Goal: Information Seeking & Learning: Learn about a topic

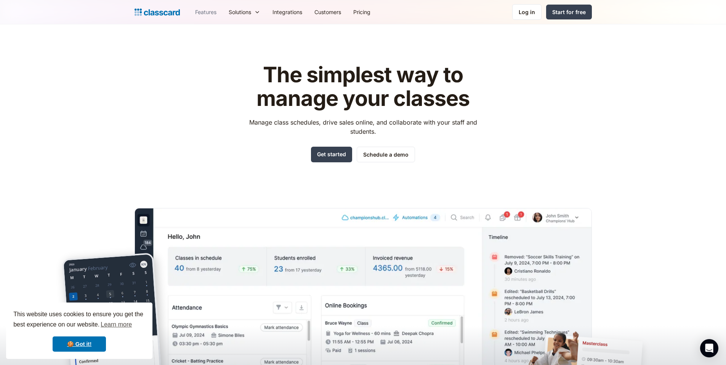
click at [212, 10] on link "Features" at bounding box center [206, 11] width 34 height 17
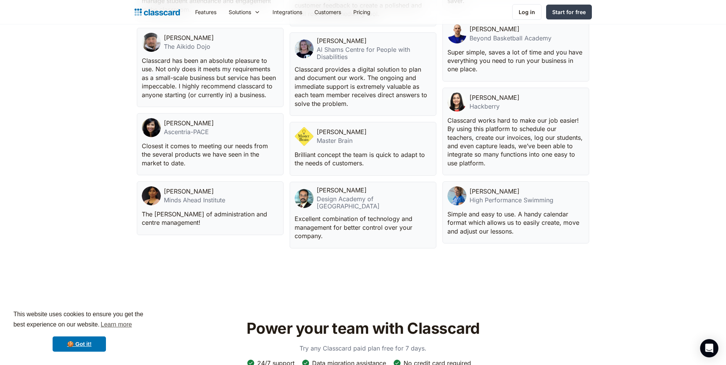
scroll to position [1842, 0]
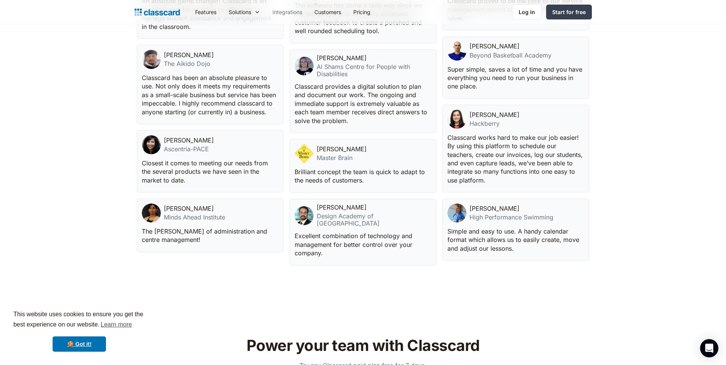
click at [288, 13] on link "Integrations" at bounding box center [287, 11] width 42 height 17
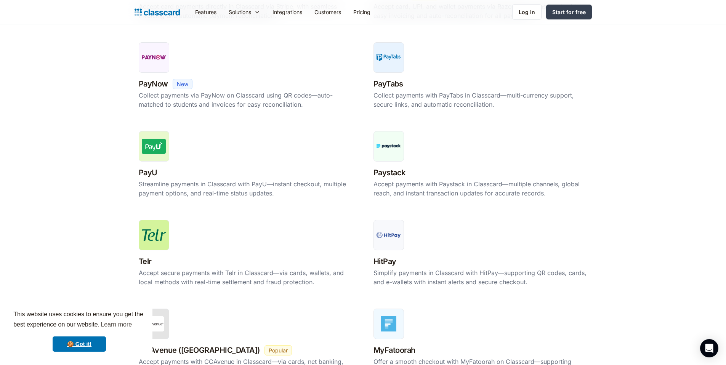
scroll to position [230, 0]
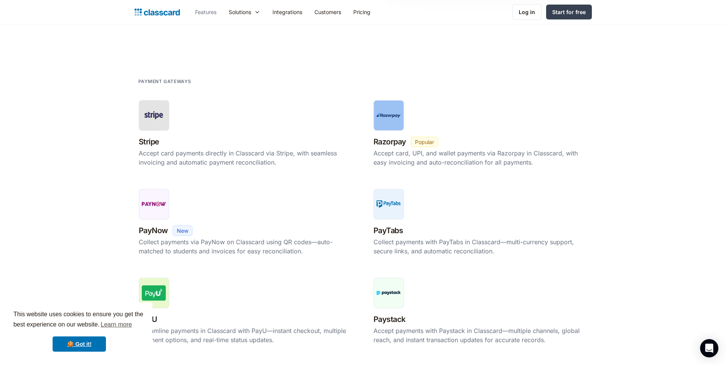
click at [204, 14] on link "Features" at bounding box center [206, 11] width 34 height 17
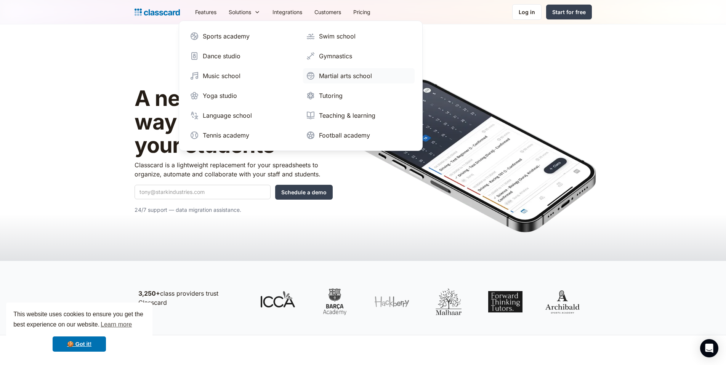
click at [356, 80] on div "Martial arts school" at bounding box center [345, 75] width 53 height 9
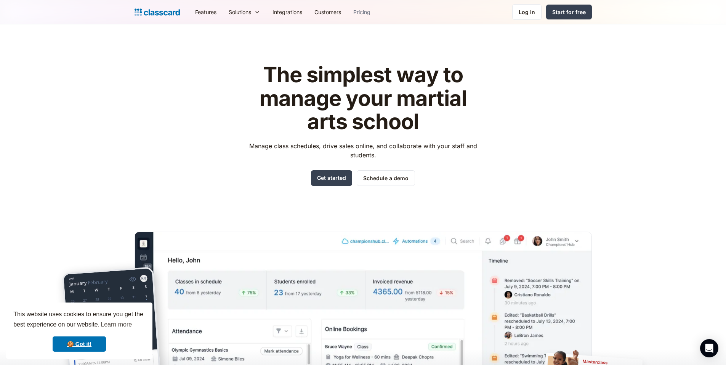
click at [363, 14] on link "Pricing" at bounding box center [361, 11] width 29 height 17
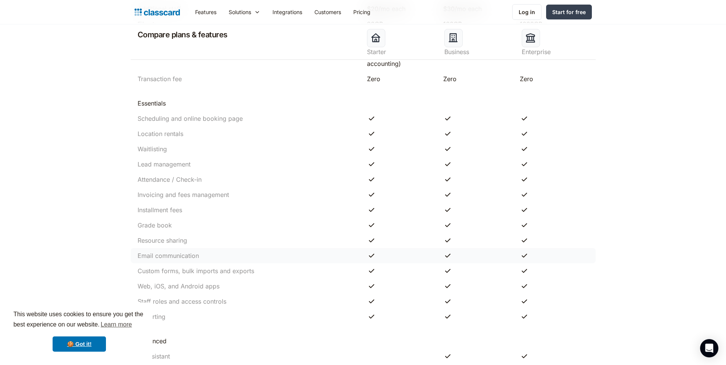
scroll to position [504, 0]
click at [167, 231] on div "Grade book" at bounding box center [155, 227] width 34 height 9
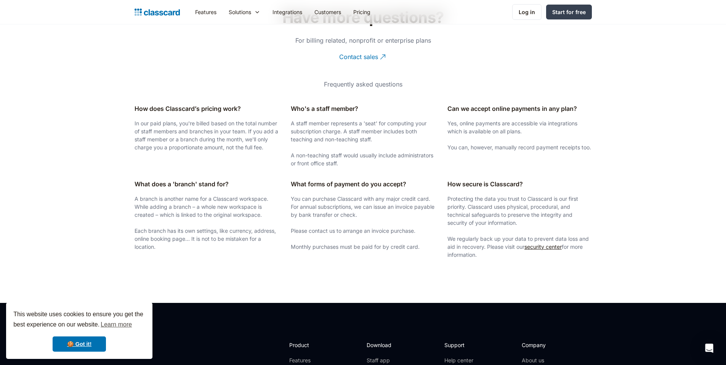
scroll to position [1199, 0]
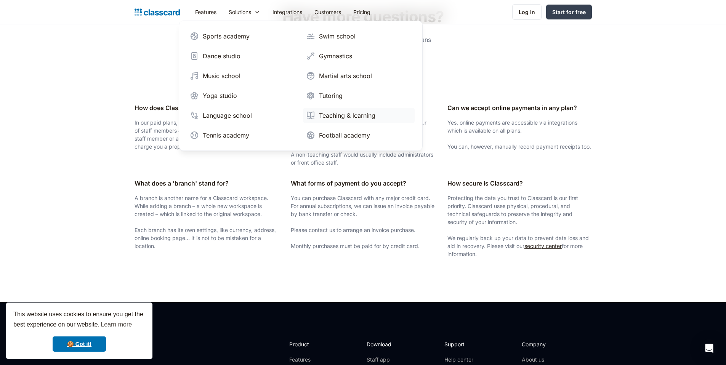
click at [343, 119] on div "Teaching & learning" at bounding box center [347, 115] width 56 height 9
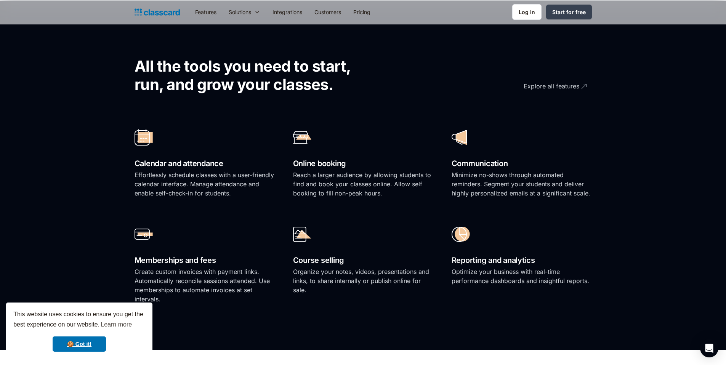
scroll to position [508, 0]
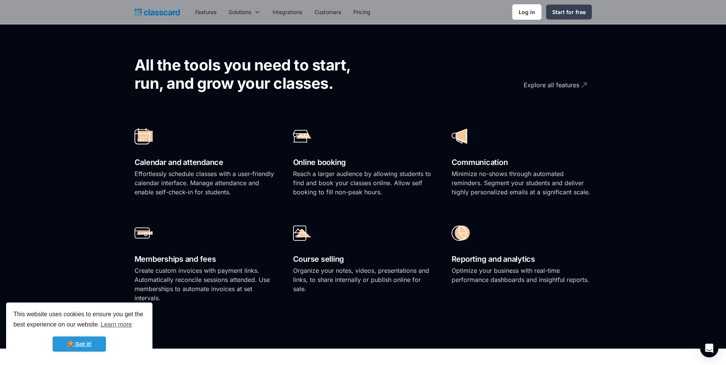
click at [94, 344] on link "🍪 Got it!" at bounding box center [79, 344] width 53 height 15
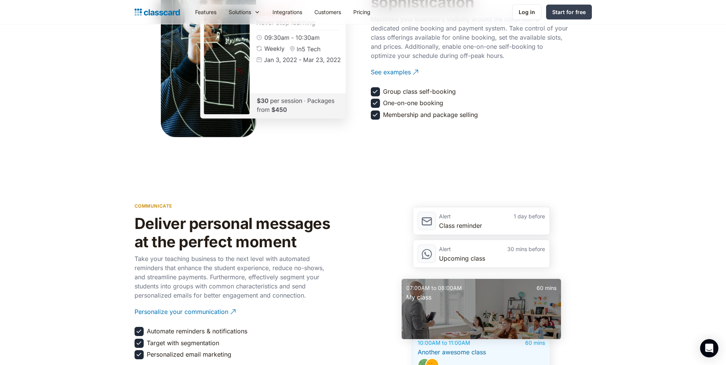
scroll to position [943, 0]
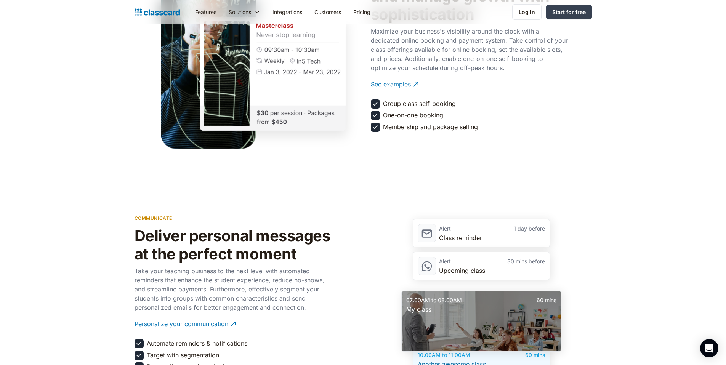
click at [431, 105] on div "Group class self-booking" at bounding box center [419, 103] width 73 height 8
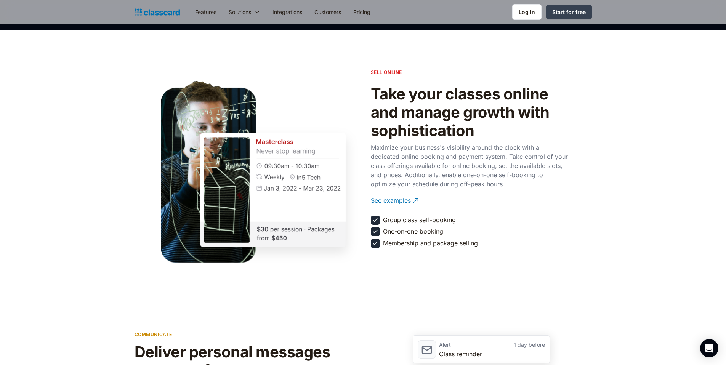
scroll to position [804, 0]
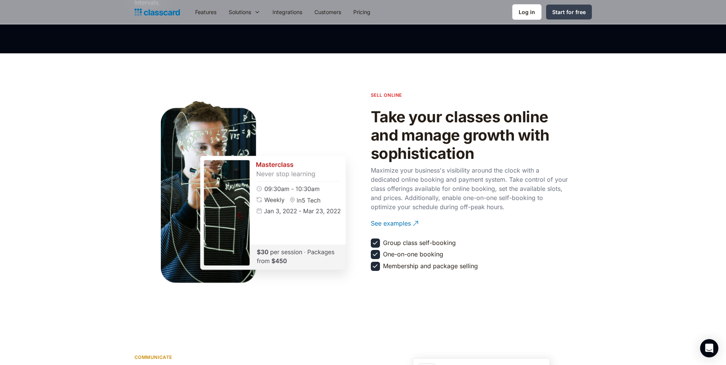
click at [451, 137] on h2 "Take your classes online and manage growth with sophistication" at bounding box center [470, 135] width 198 height 55
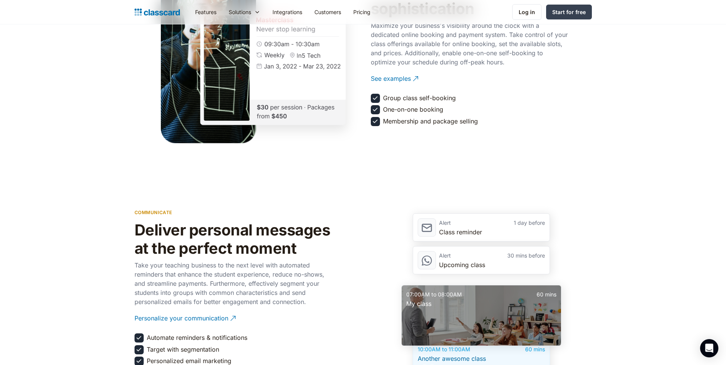
scroll to position [949, 0]
click at [403, 77] on div "See examples" at bounding box center [391, 75] width 40 height 15
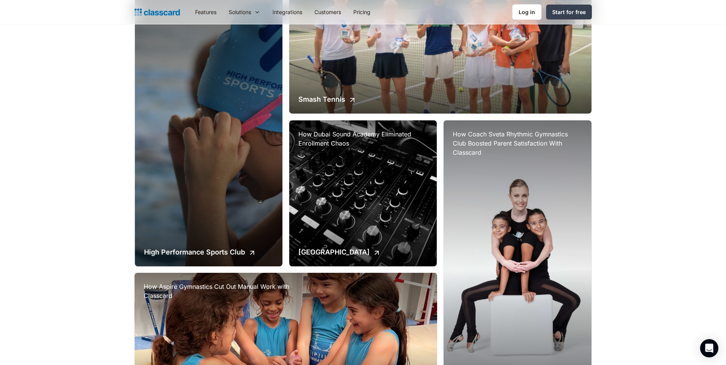
scroll to position [403, 0]
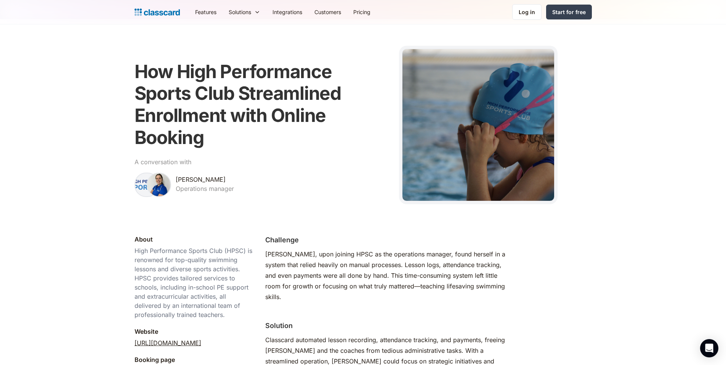
scroll to position [2, 0]
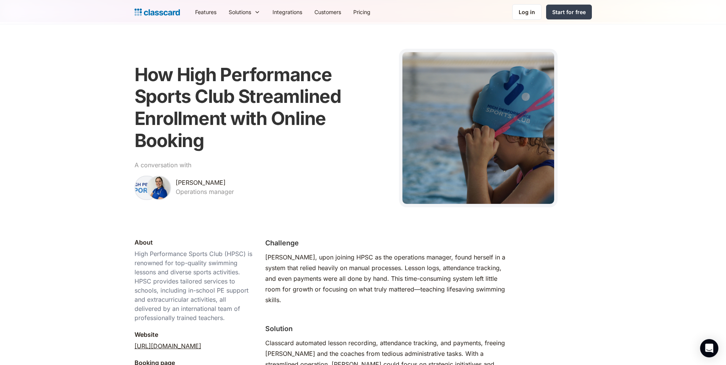
click at [199, 348] on link "https://www.hpsc-dubai.com/" at bounding box center [168, 346] width 67 height 9
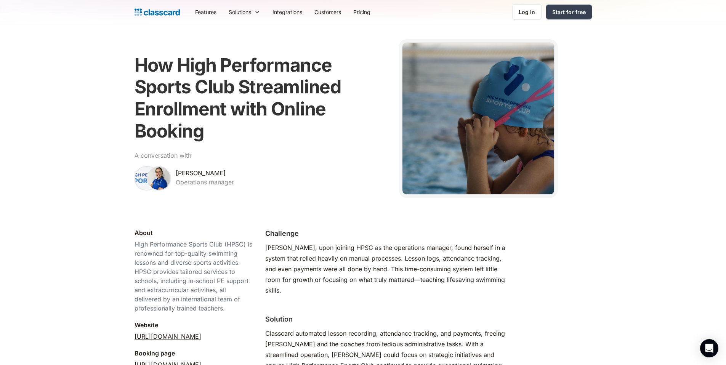
scroll to position [0, 0]
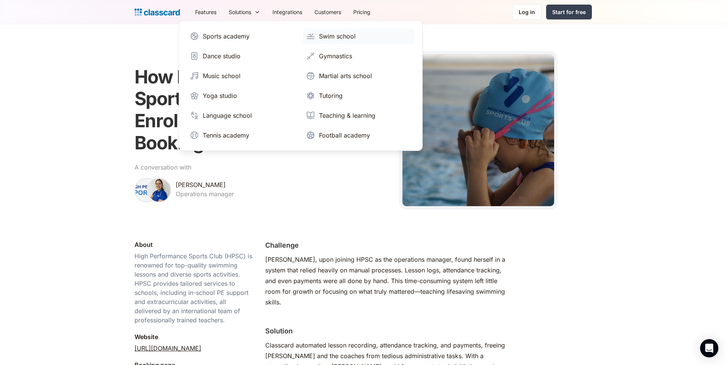
click at [364, 35] on link "Swim school" at bounding box center [359, 36] width 112 height 15
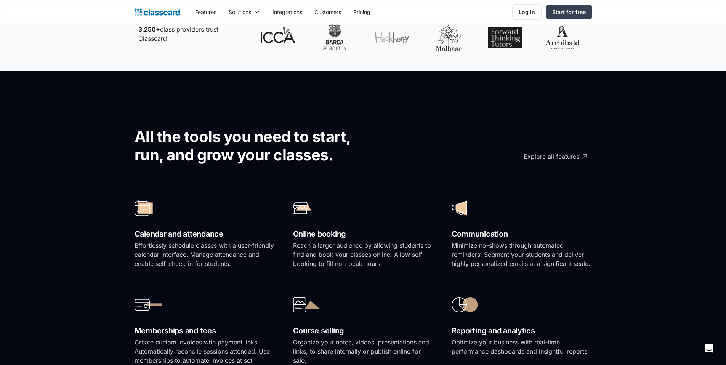
scroll to position [414, 0]
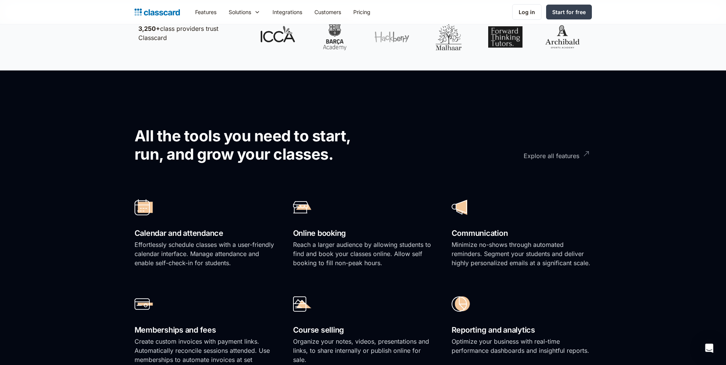
click at [571, 159] on div "Explore all features" at bounding box center [552, 153] width 56 height 15
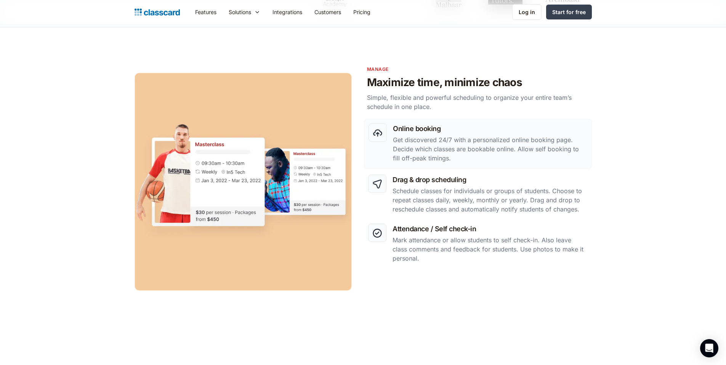
scroll to position [307, 0]
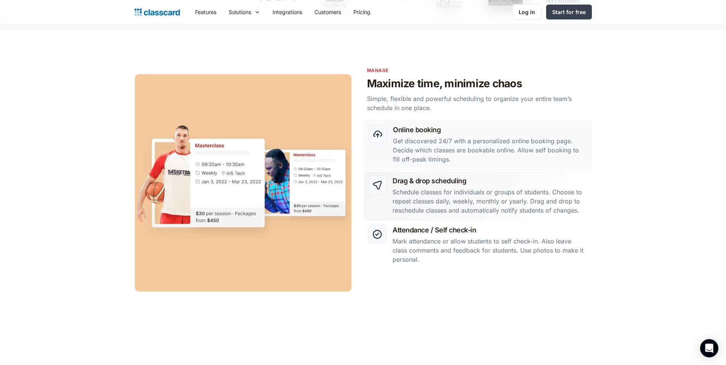
click at [541, 186] on div "Drag & drop scheduling Schedule classes for individuals or groups of students. …" at bounding box center [490, 196] width 195 height 41
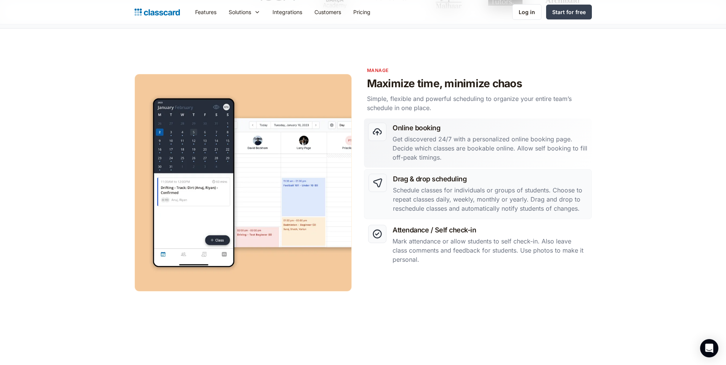
click at [509, 141] on p "Get discovered 24/7 with a personalized online booking page. Decide which class…" at bounding box center [490, 148] width 195 height 27
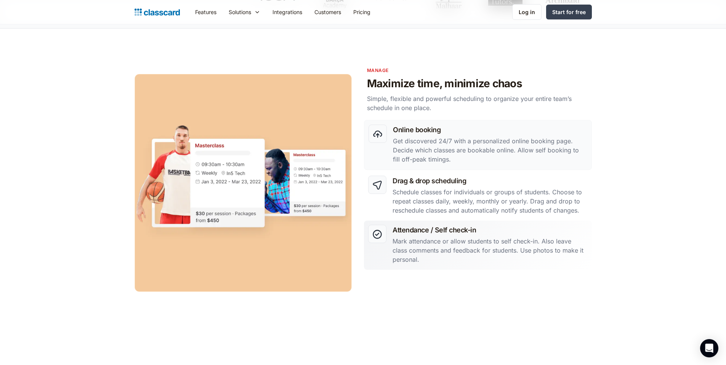
click at [502, 238] on p "Mark attendance or allow students to self check-in. Also leave class comments a…" at bounding box center [490, 250] width 195 height 27
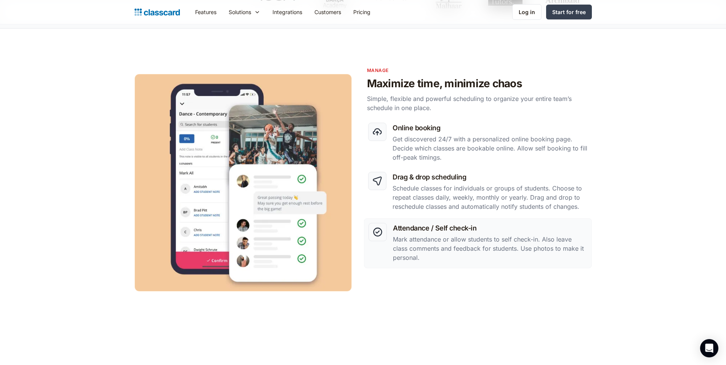
click at [619, 255] on section "Manage Maximize time, minimize chaos Simple, flexible and powerful scheduling t…" at bounding box center [363, 181] width 726 height 305
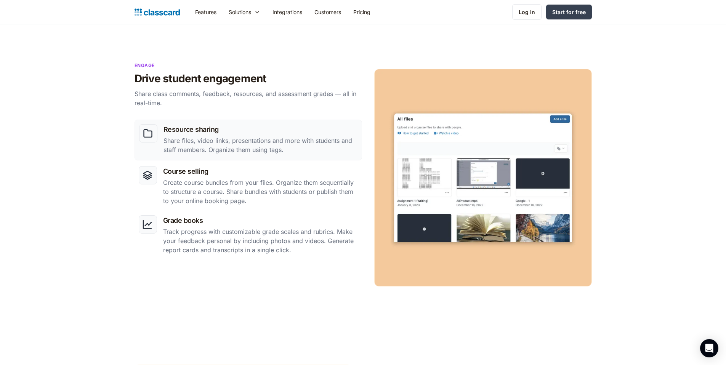
scroll to position [619, 0]
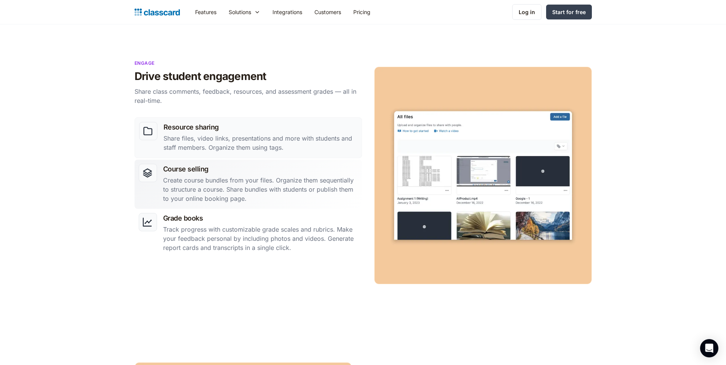
click at [239, 187] on p "Create course bundles from your files. Organize them sequentially to structure …" at bounding box center [260, 189] width 195 height 27
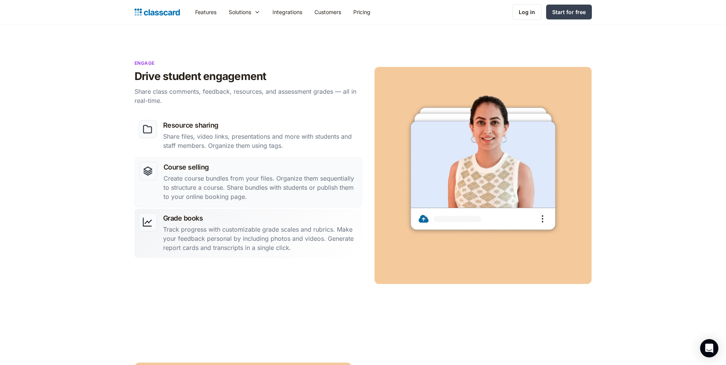
click at [274, 232] on p "Track progress with customizable grade scales and rubrics. Make your feedback p…" at bounding box center [260, 238] width 195 height 27
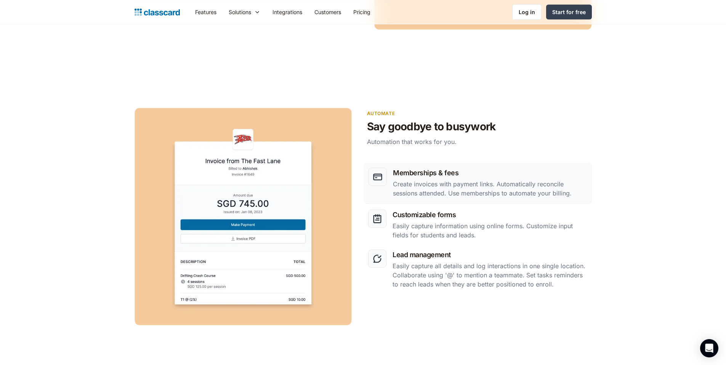
scroll to position [878, 0]
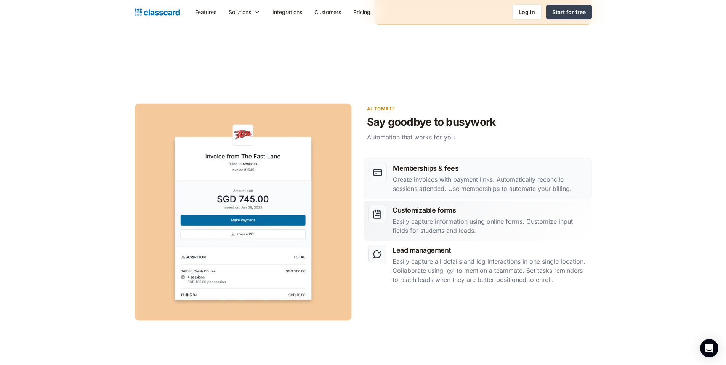
click at [529, 214] on h3 "Customizable forms" at bounding box center [490, 210] width 195 height 10
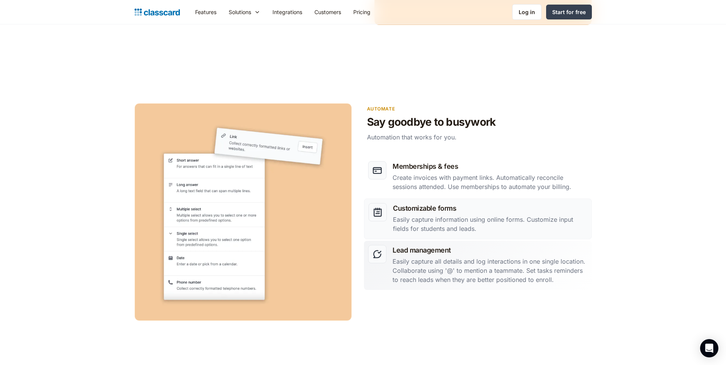
click at [513, 254] on h3 "Lead management" at bounding box center [490, 250] width 195 height 10
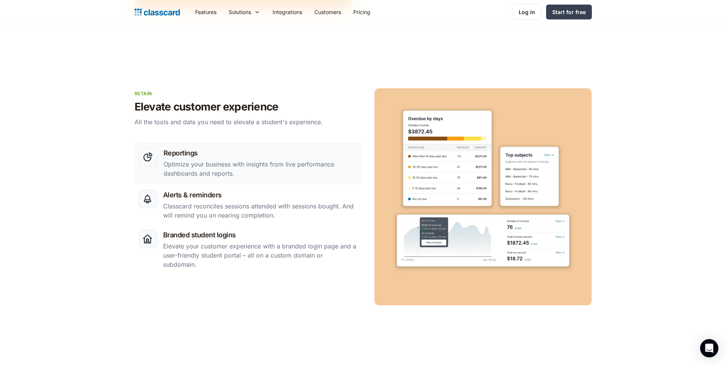
scroll to position [1191, 0]
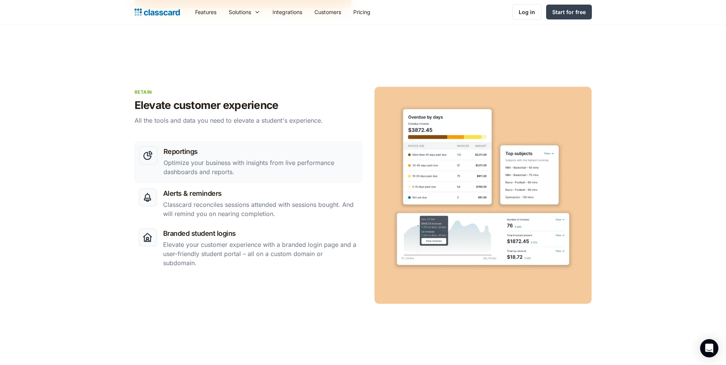
click at [235, 168] on p "Optimize your business with insights from live performance dashboards and repor…" at bounding box center [261, 167] width 194 height 18
click at [257, 216] on p "Classcard reconciles sessions attended with sessions bought. And will remind yo…" at bounding box center [260, 209] width 195 height 18
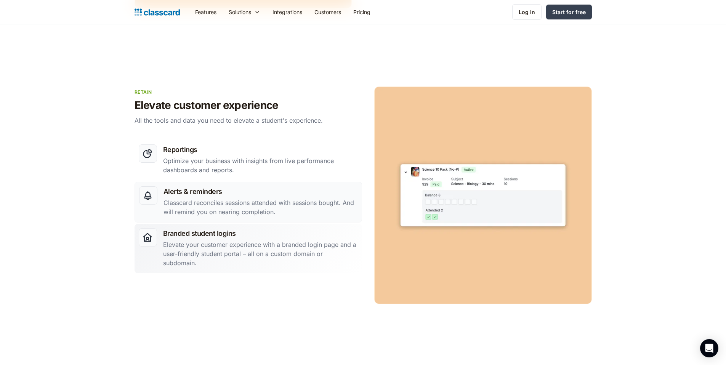
click at [263, 239] on h3 "Branded student logins" at bounding box center [260, 233] width 195 height 10
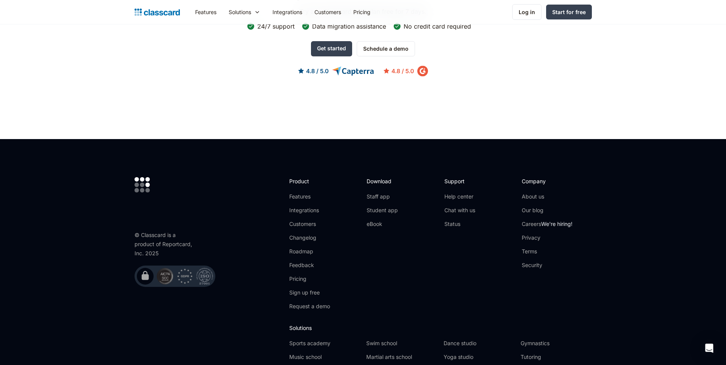
scroll to position [2245, 0]
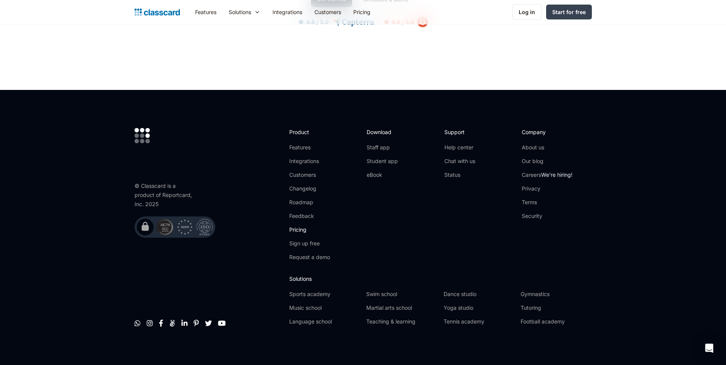
click at [299, 226] on link "Pricing" at bounding box center [309, 230] width 41 height 8
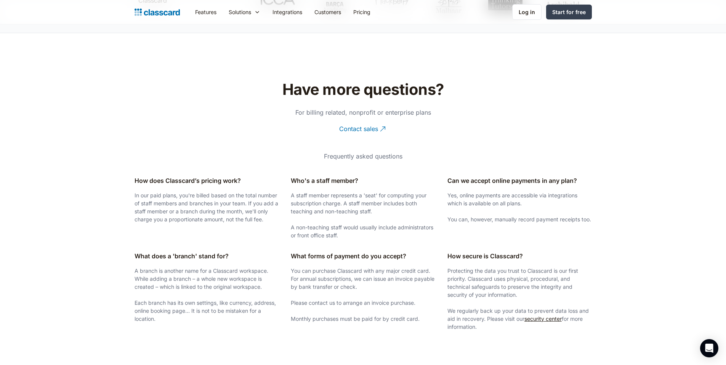
scroll to position [1416, 0]
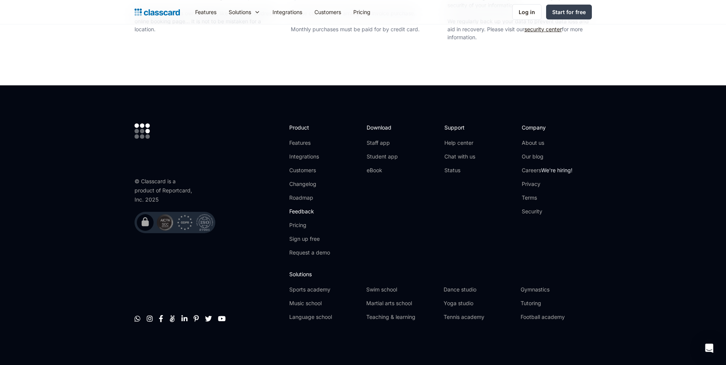
click at [303, 215] on link "Feedback" at bounding box center [309, 212] width 41 height 8
click at [540, 168] on link "Careers We're hiring!" at bounding box center [547, 171] width 51 height 8
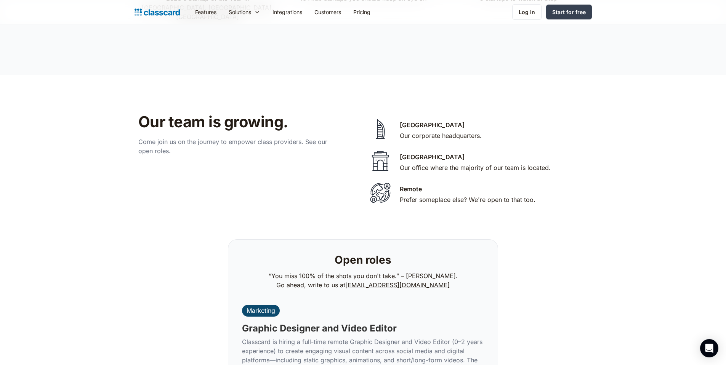
scroll to position [1590, 0]
